Goal: Information Seeking & Learning: Learn about a topic

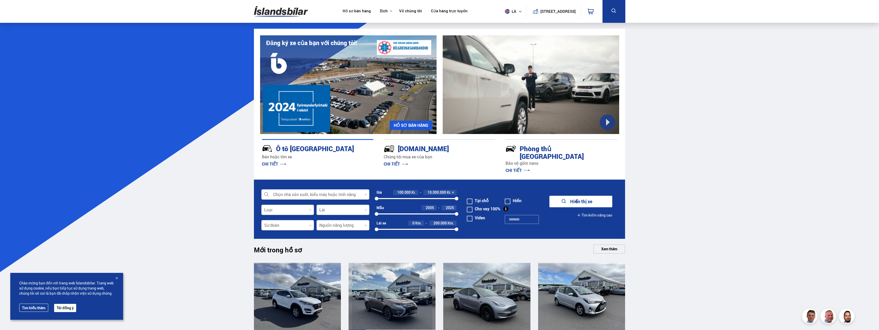
scroll to position [128, 0]
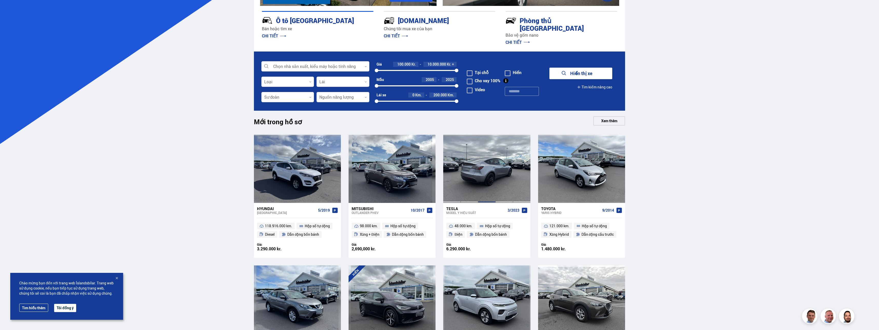
click at [490, 178] on div at bounding box center [486, 169] width 17 height 68
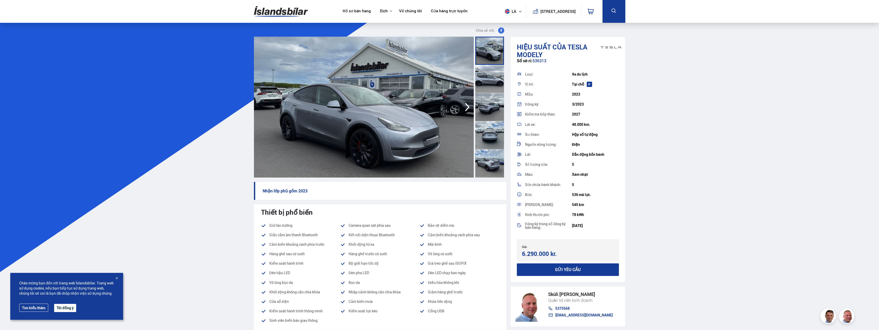
click at [471, 109] on icon "button" at bounding box center [467, 107] width 10 height 12
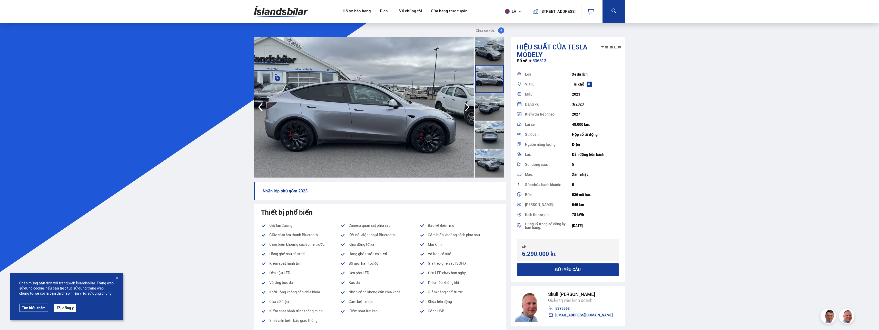
click at [468, 107] on icon "button" at bounding box center [467, 107] width 10 height 12
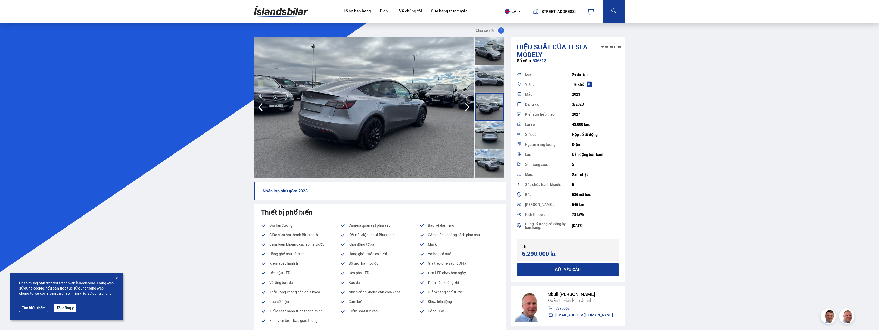
click at [467, 107] on icon "button" at bounding box center [467, 107] width 10 height 12
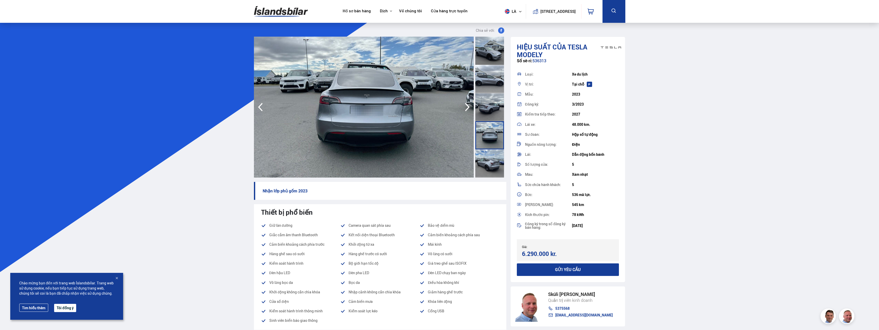
click at [467, 106] on icon "button" at bounding box center [467, 107] width 5 height 8
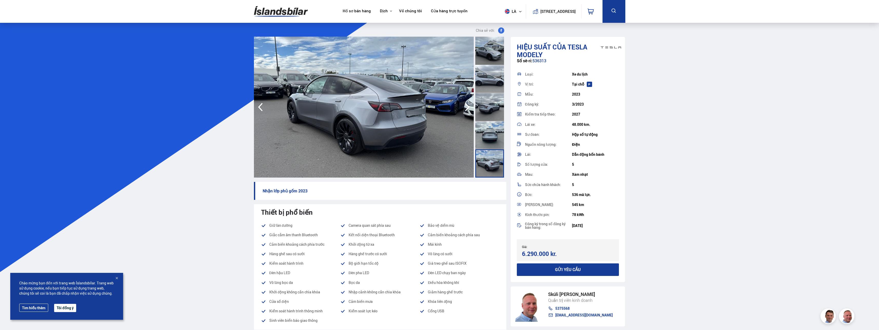
click at [467, 106] on icon "button" at bounding box center [467, 107] width 5 height 8
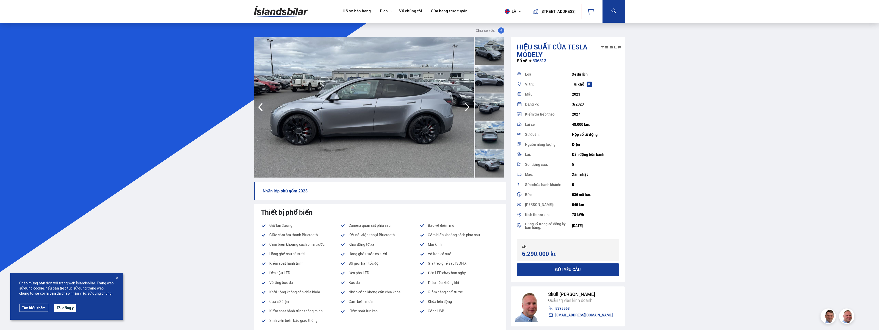
click at [467, 106] on icon "button" at bounding box center [467, 107] width 5 height 8
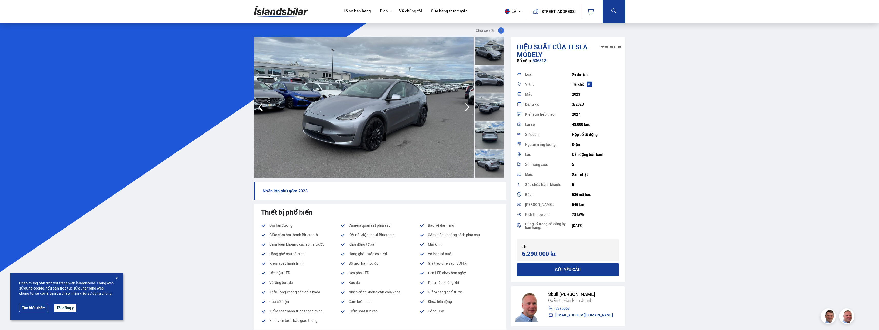
click at [467, 106] on icon "button" at bounding box center [467, 107] width 5 height 8
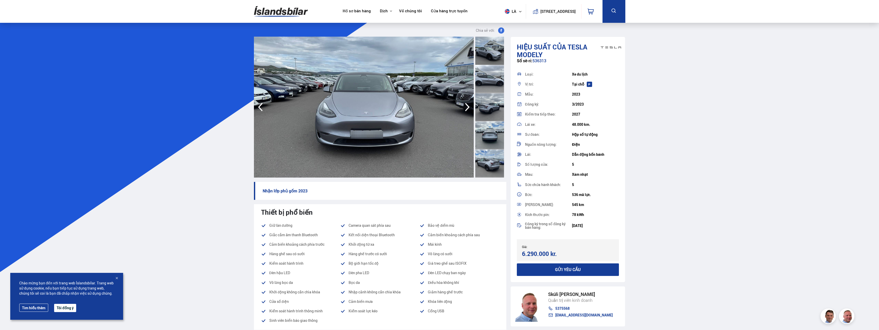
click at [467, 106] on icon "button" at bounding box center [467, 107] width 5 height 8
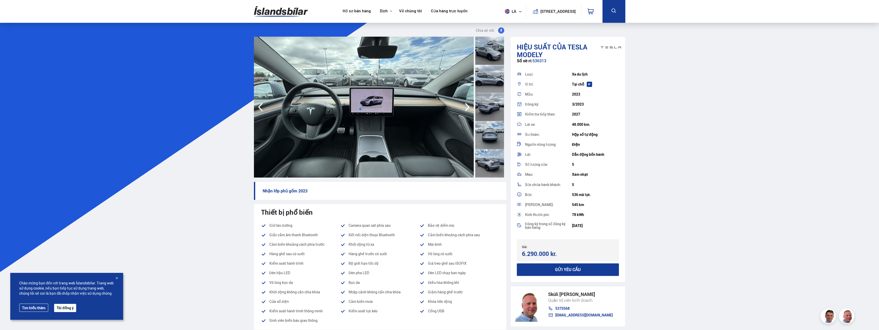
click at [467, 106] on icon "button" at bounding box center [467, 107] width 5 height 8
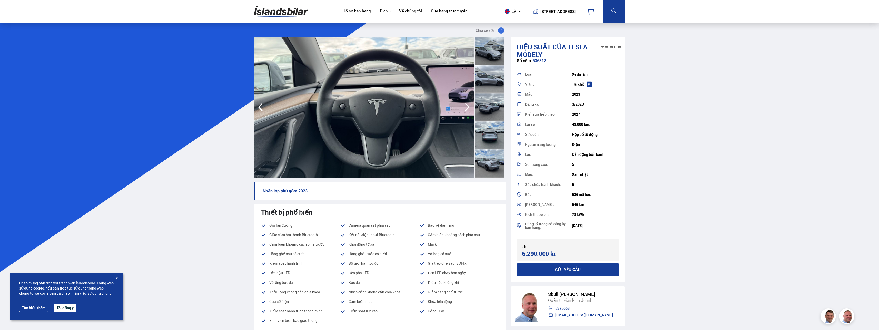
click at [467, 106] on icon "button" at bounding box center [467, 107] width 5 height 8
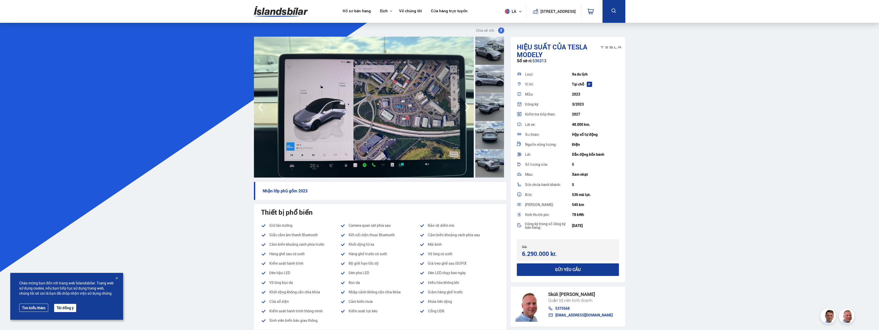
click at [467, 106] on icon "button" at bounding box center [467, 107] width 5 height 8
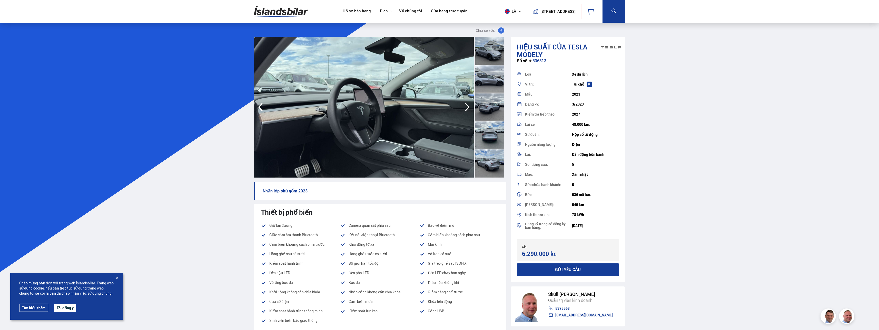
click at [467, 106] on icon "button" at bounding box center [467, 107] width 5 height 8
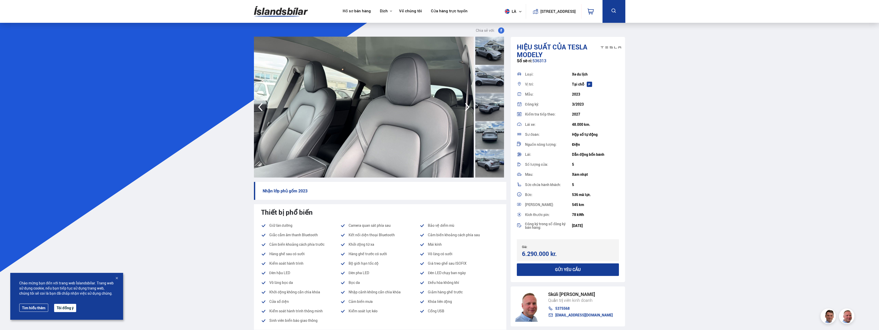
click at [467, 106] on icon "button" at bounding box center [467, 107] width 5 height 8
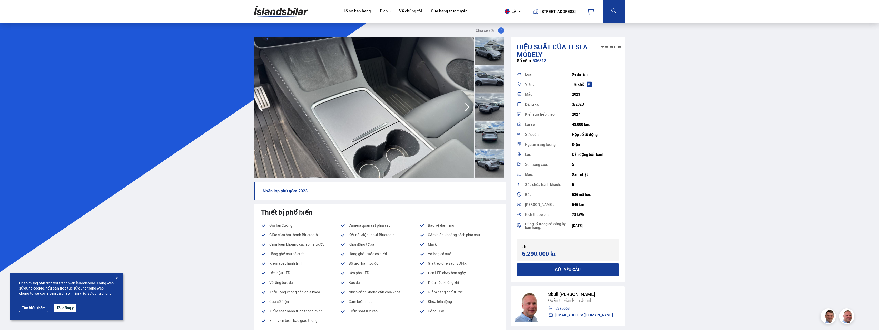
click at [468, 106] on icon "button" at bounding box center [467, 107] width 5 height 8
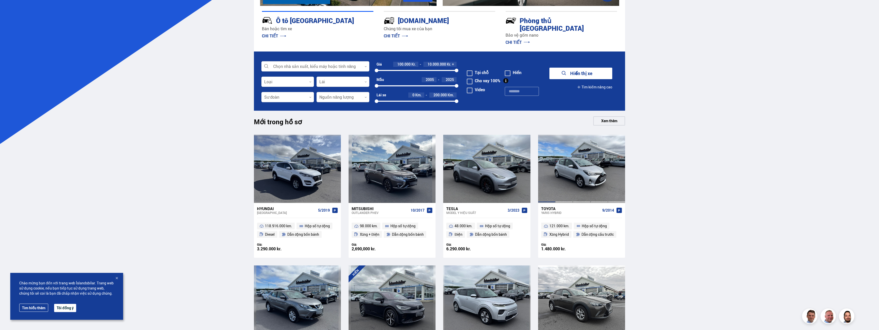
scroll to position [231, 0]
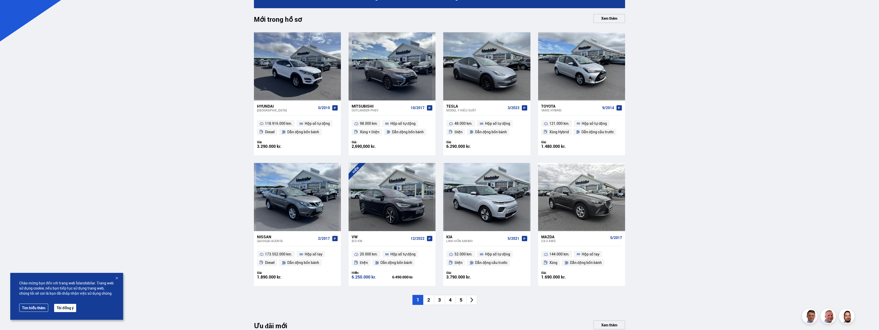
click at [429, 295] on li "2" at bounding box center [428, 300] width 11 height 10
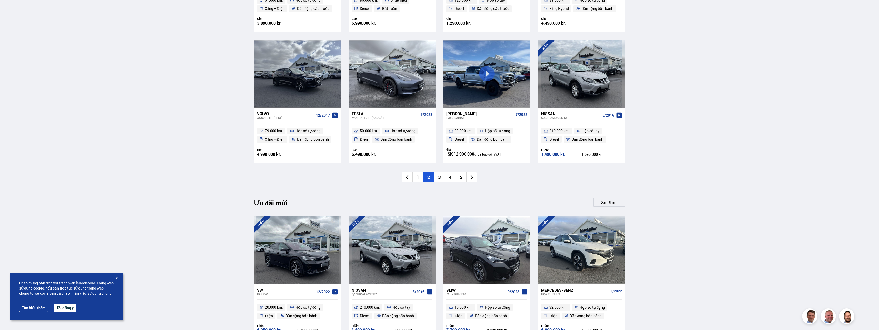
scroll to position [436, 0]
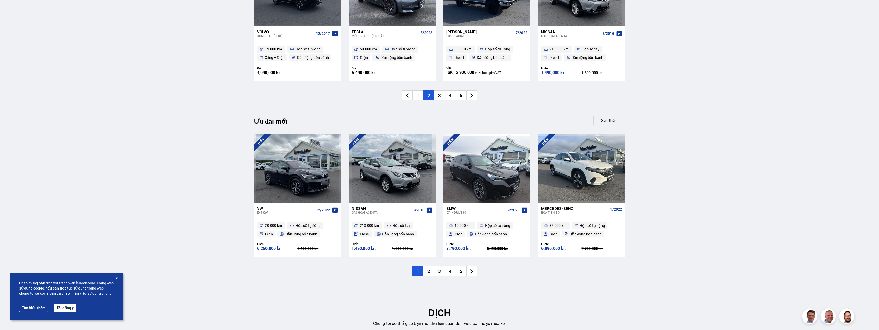
click at [431, 266] on li "2" at bounding box center [428, 271] width 11 height 10
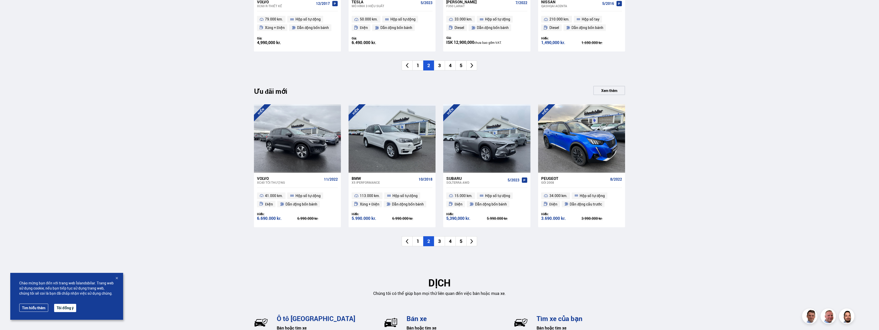
scroll to position [538, 0]
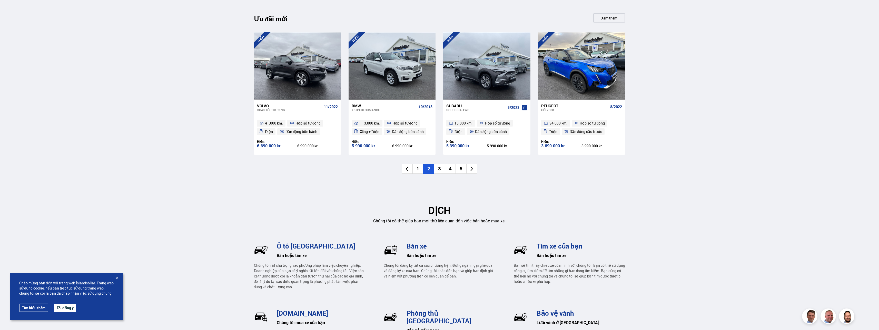
click at [438, 164] on li "3" at bounding box center [439, 169] width 11 height 10
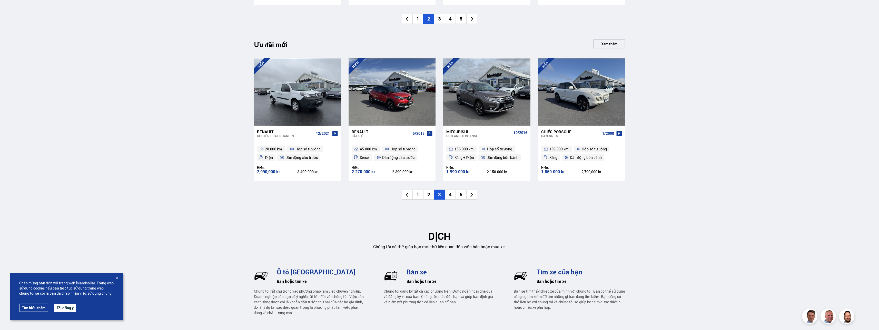
scroll to position [513, 0]
click at [453, 189] on li "4" at bounding box center [450, 194] width 11 height 10
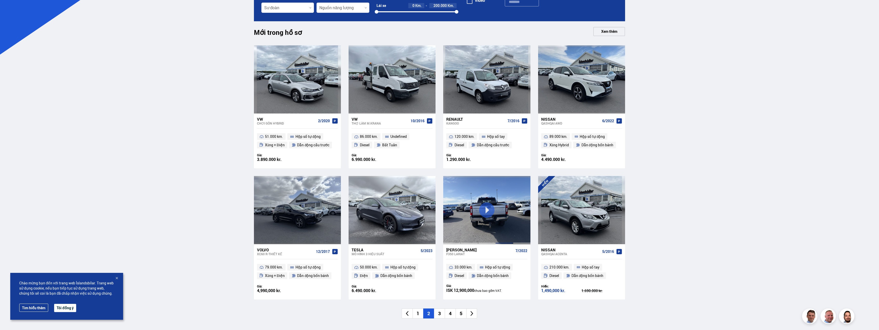
scroll to position [103, 0]
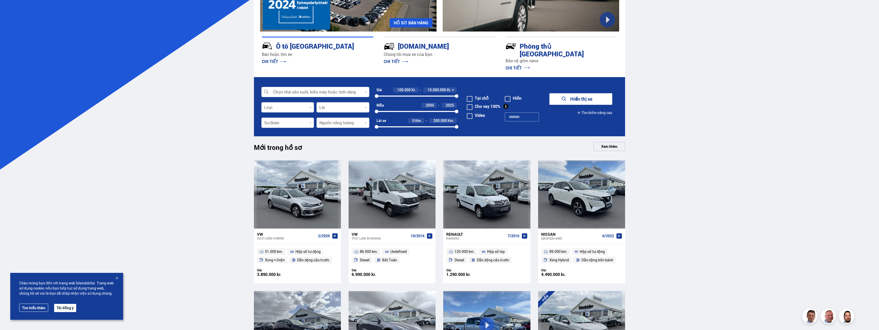
click at [301, 87] on div at bounding box center [315, 92] width 108 height 10
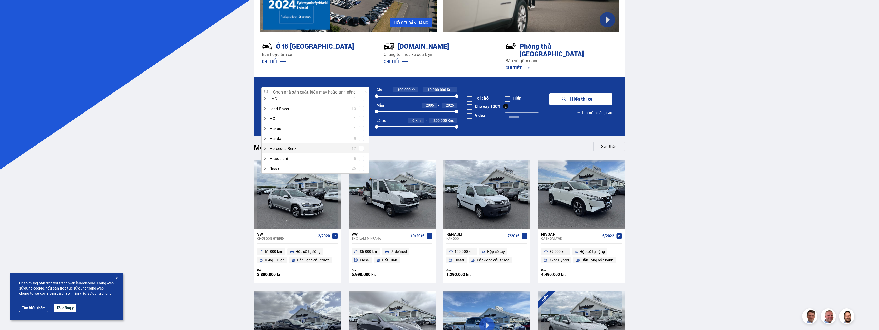
scroll to position [205, 0]
click at [298, 111] on div at bounding box center [310, 114] width 95 height 7
click at [571, 96] on font "Hiển thị xe" at bounding box center [581, 99] width 22 height 6
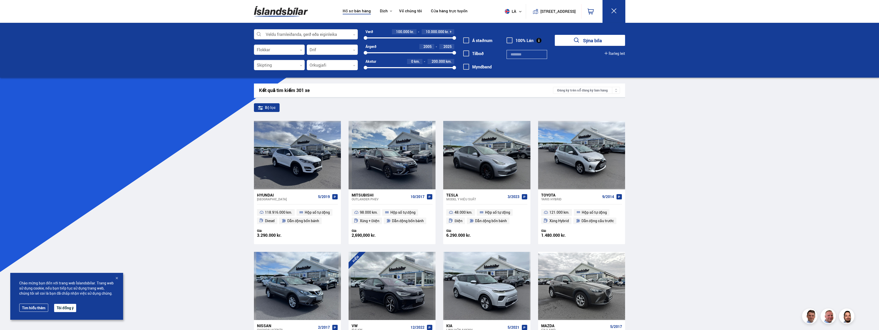
click at [354, 37] on div at bounding box center [306, 34] width 104 height 10
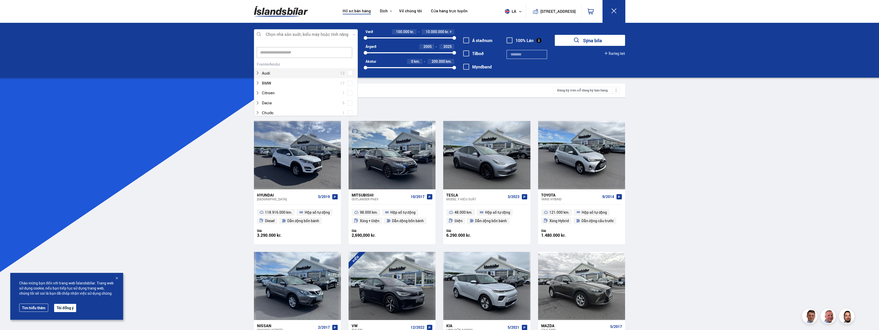
scroll to position [76, 102]
click at [347, 56] on span at bounding box center [349, 56] width 5 height 5
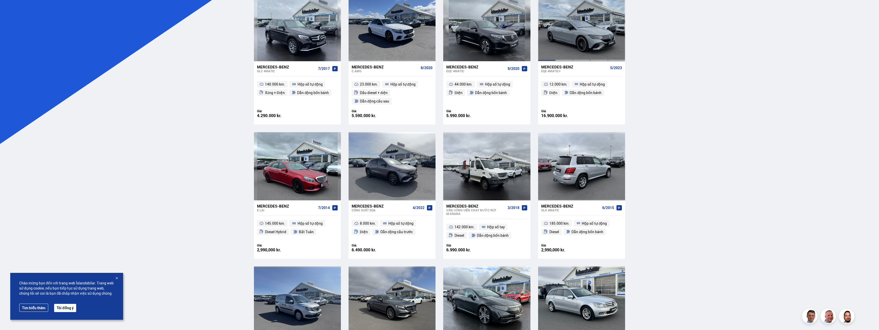
scroll to position [26, 0]
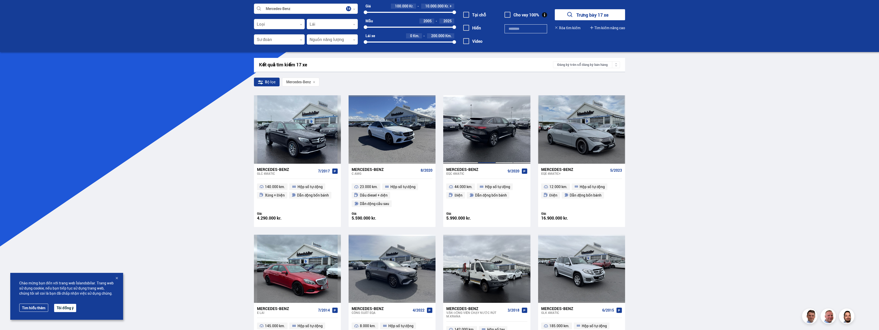
click at [493, 142] on div at bounding box center [486, 129] width 17 height 68
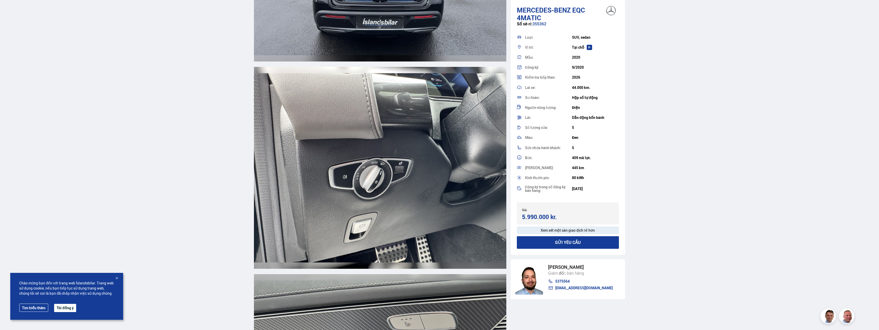
scroll to position [4743, 0]
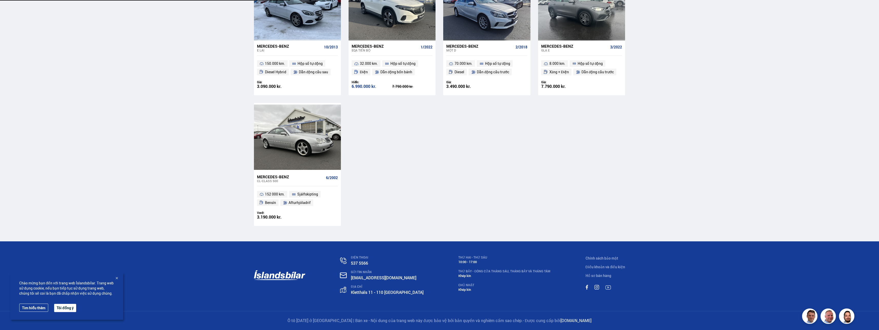
scroll to position [81, 0]
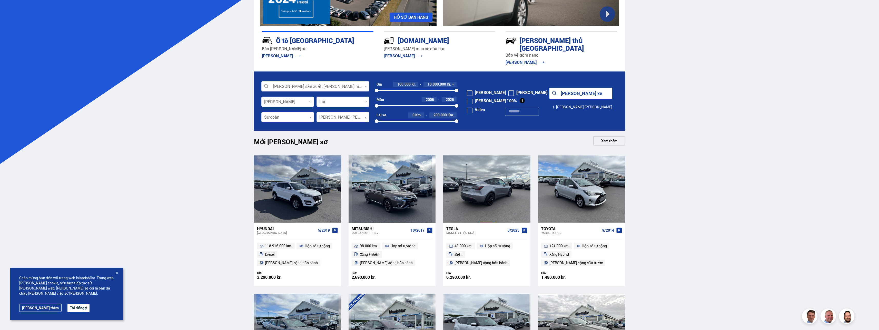
scroll to position [77, 0]
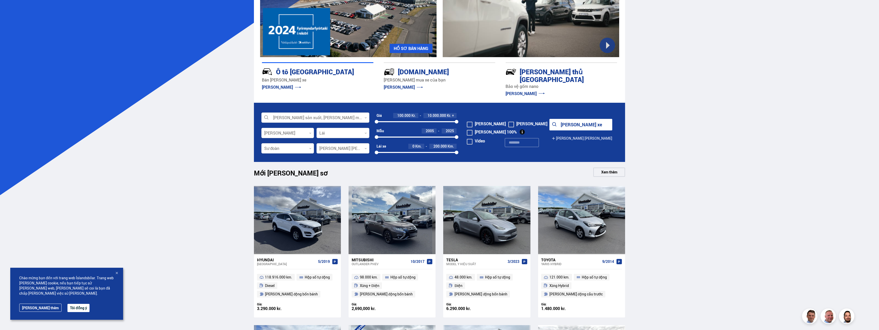
click at [340, 113] on div at bounding box center [315, 118] width 108 height 10
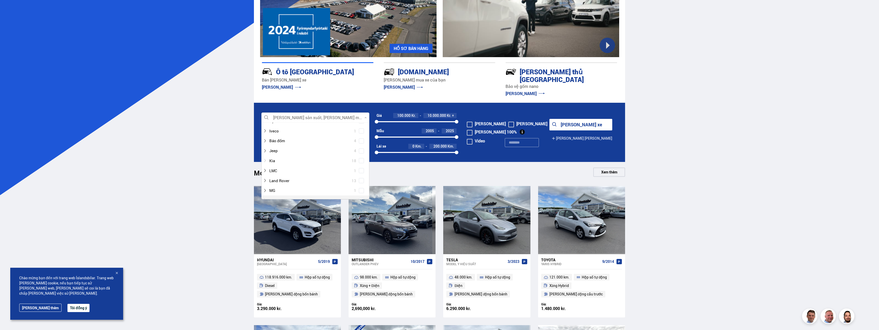
scroll to position [154, 0]
click at [359, 166] on span at bounding box center [361, 166] width 4 height 1
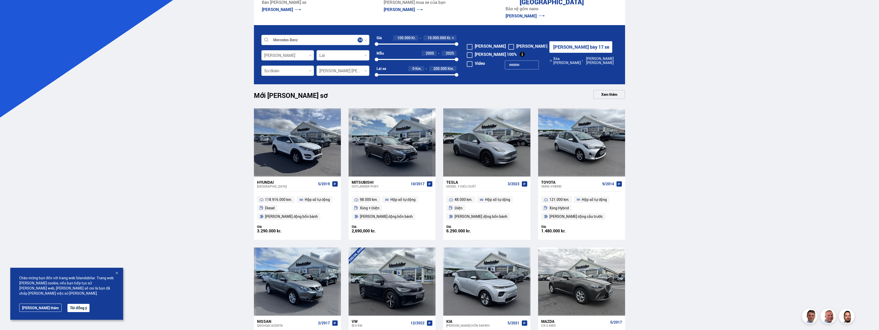
scroll to position [103, 0]
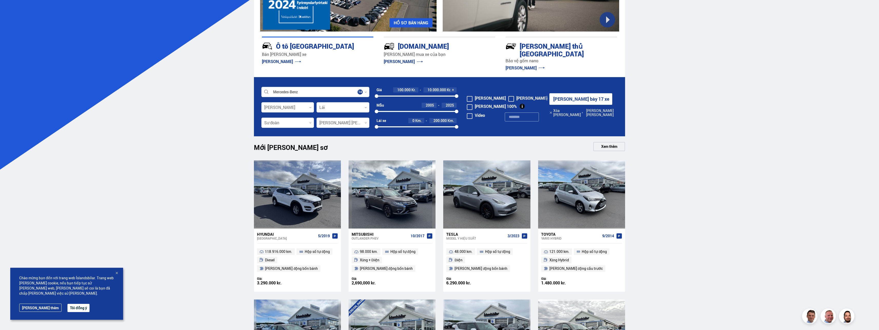
click at [591, 96] on button "Trưng bày 17 xe" at bounding box center [580, 99] width 63 height 12
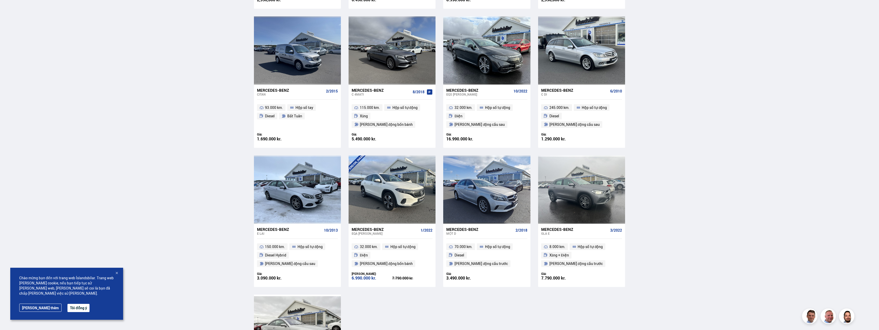
scroll to position [436, 0]
